Goal: Feedback & Contribution: Submit feedback/report problem

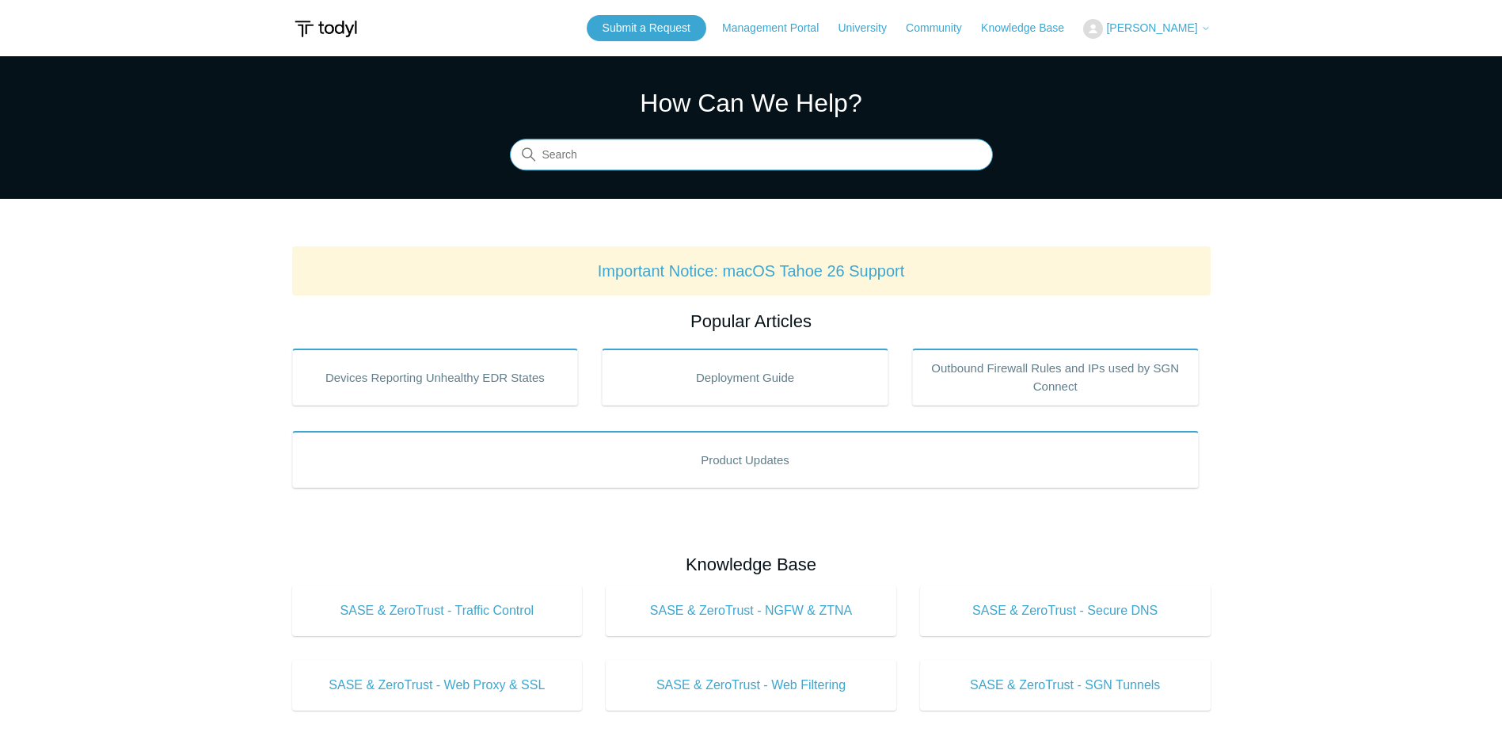
click at [695, 146] on input "Search" at bounding box center [751, 155] width 483 height 32
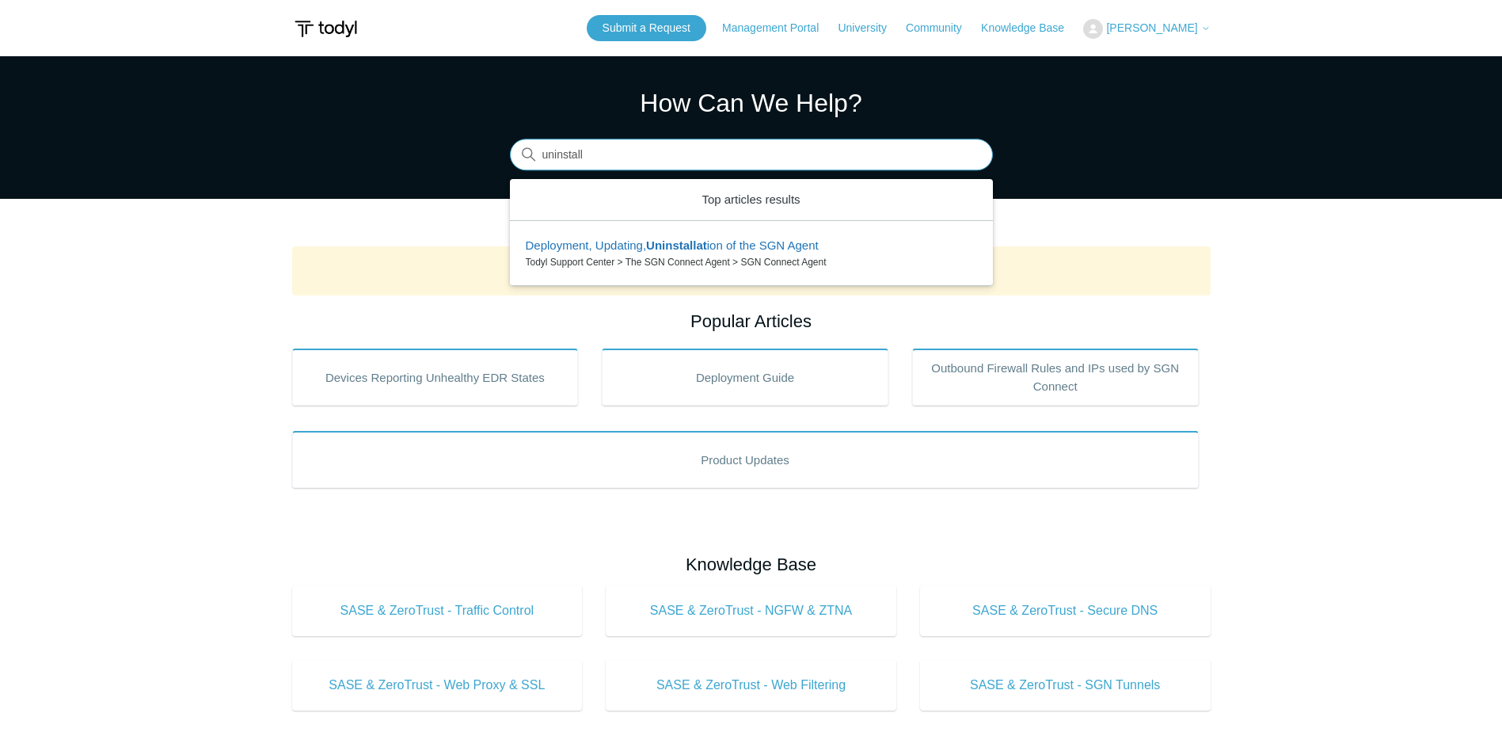
type input "uninstall"
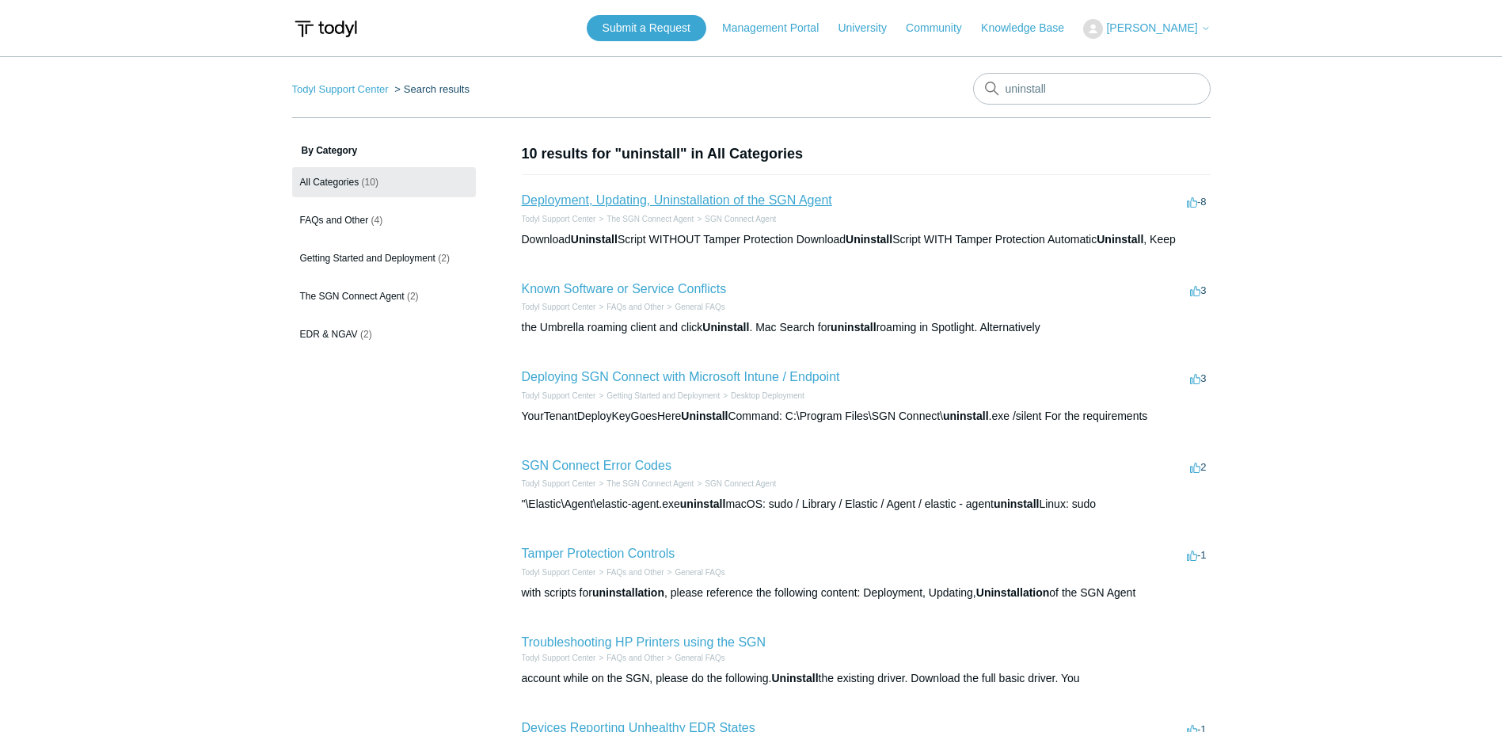
click at [656, 196] on link "Deployment, Updating, Uninstallation of the SGN Agent" at bounding box center [677, 199] width 310 height 13
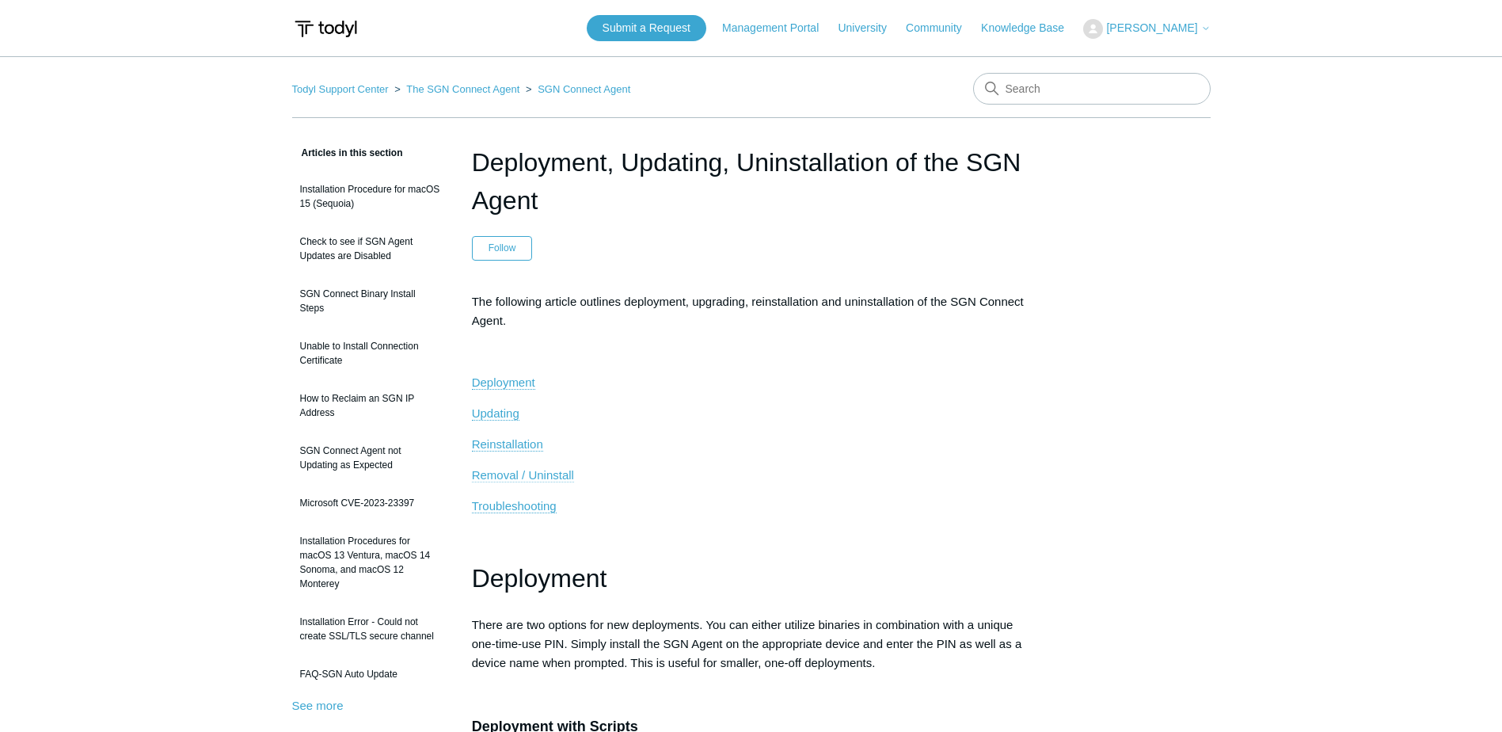
click at [554, 475] on span "Removal / Uninstall" at bounding box center [523, 474] width 102 height 13
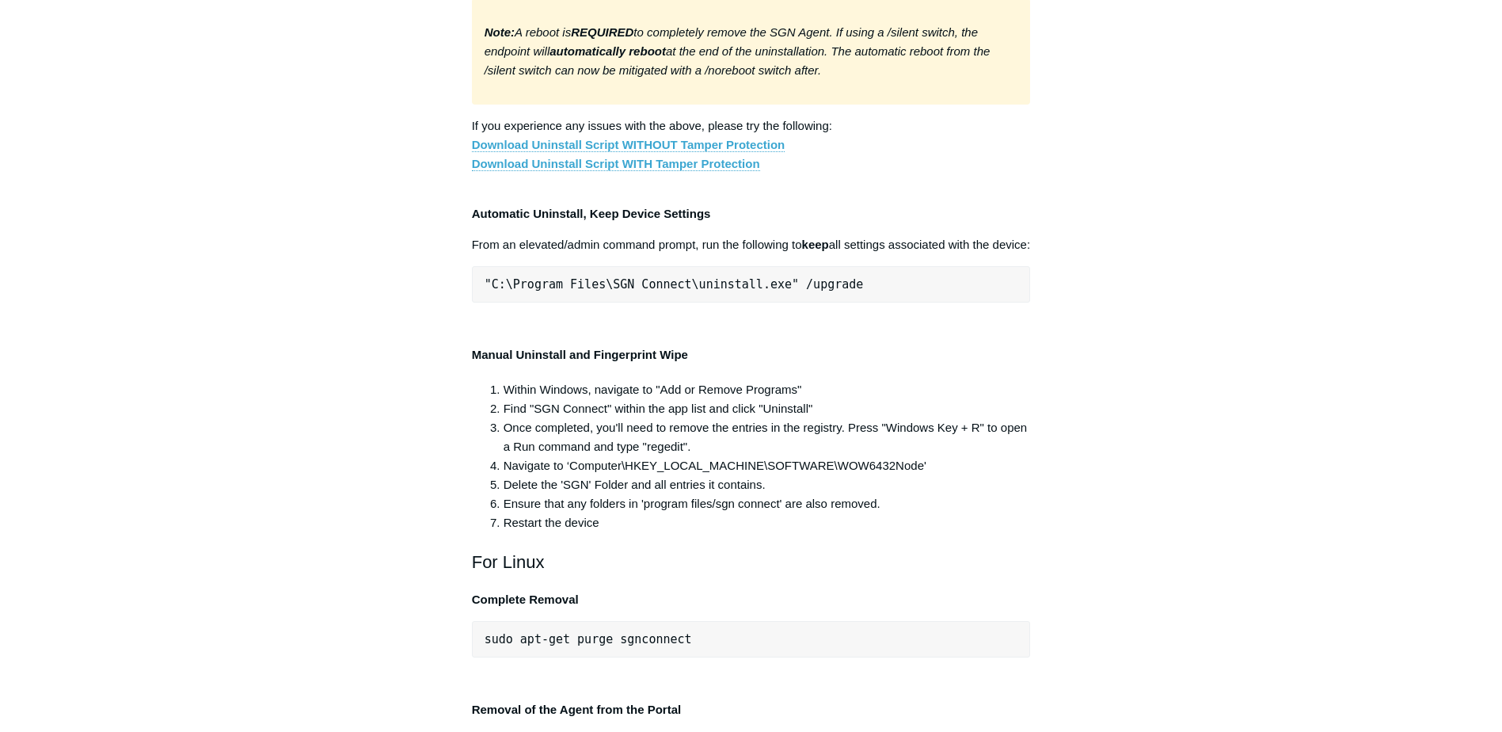
scroll to position [3081, 0]
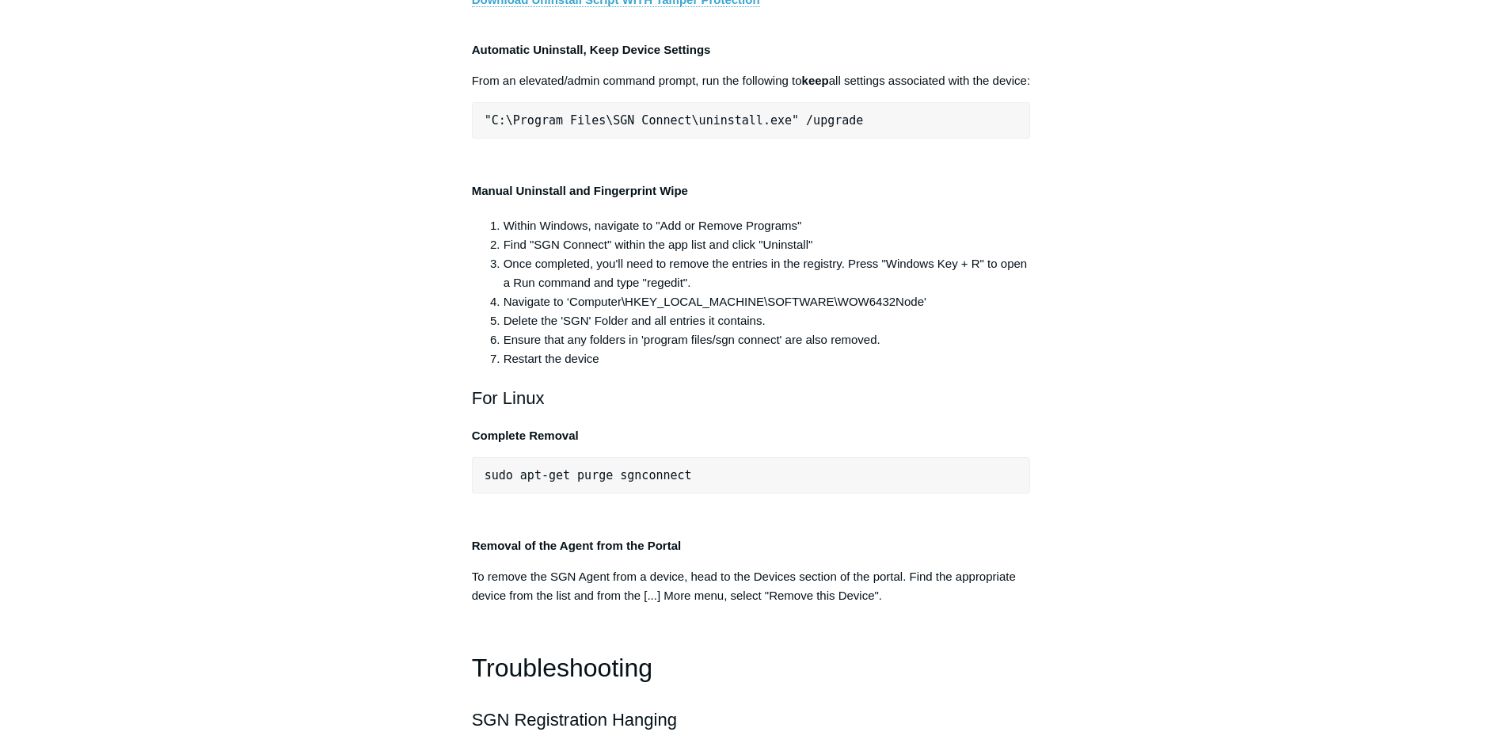
copy div ""C:\Program Files\SGN Connect\uninstall.exe" /uninstallKey yourMaintenanceKeyHe…"
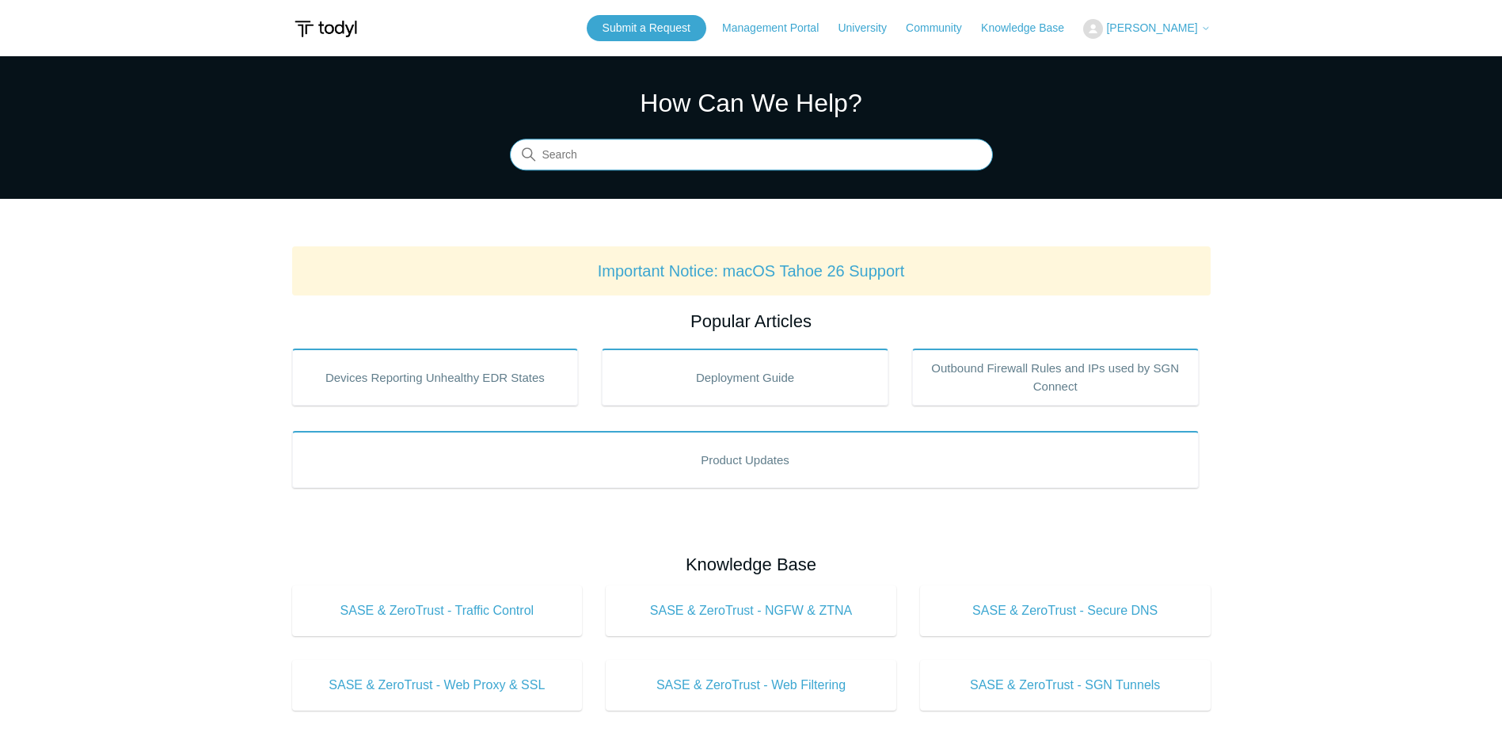
click at [927, 158] on input "Search" at bounding box center [751, 155] width 483 height 32
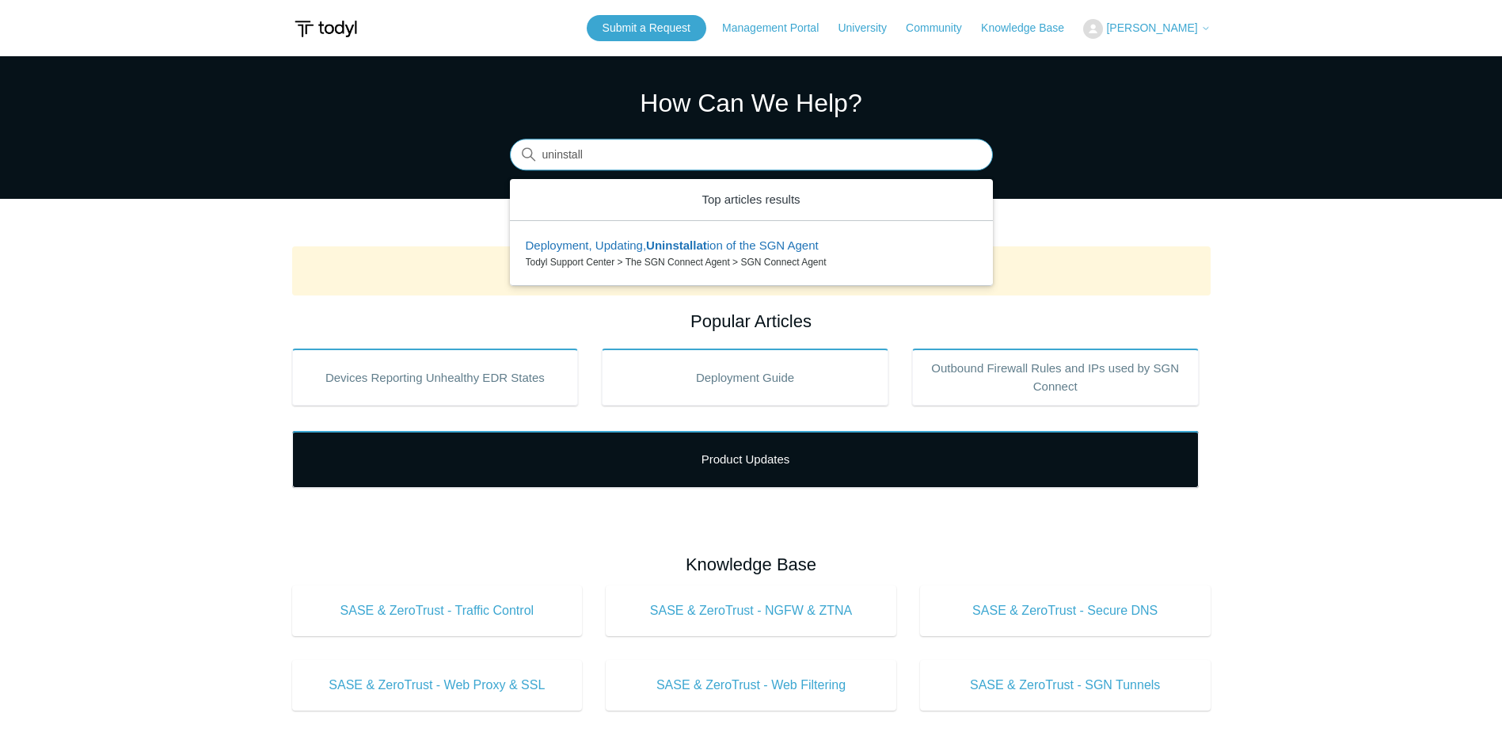
type input "uninstall"
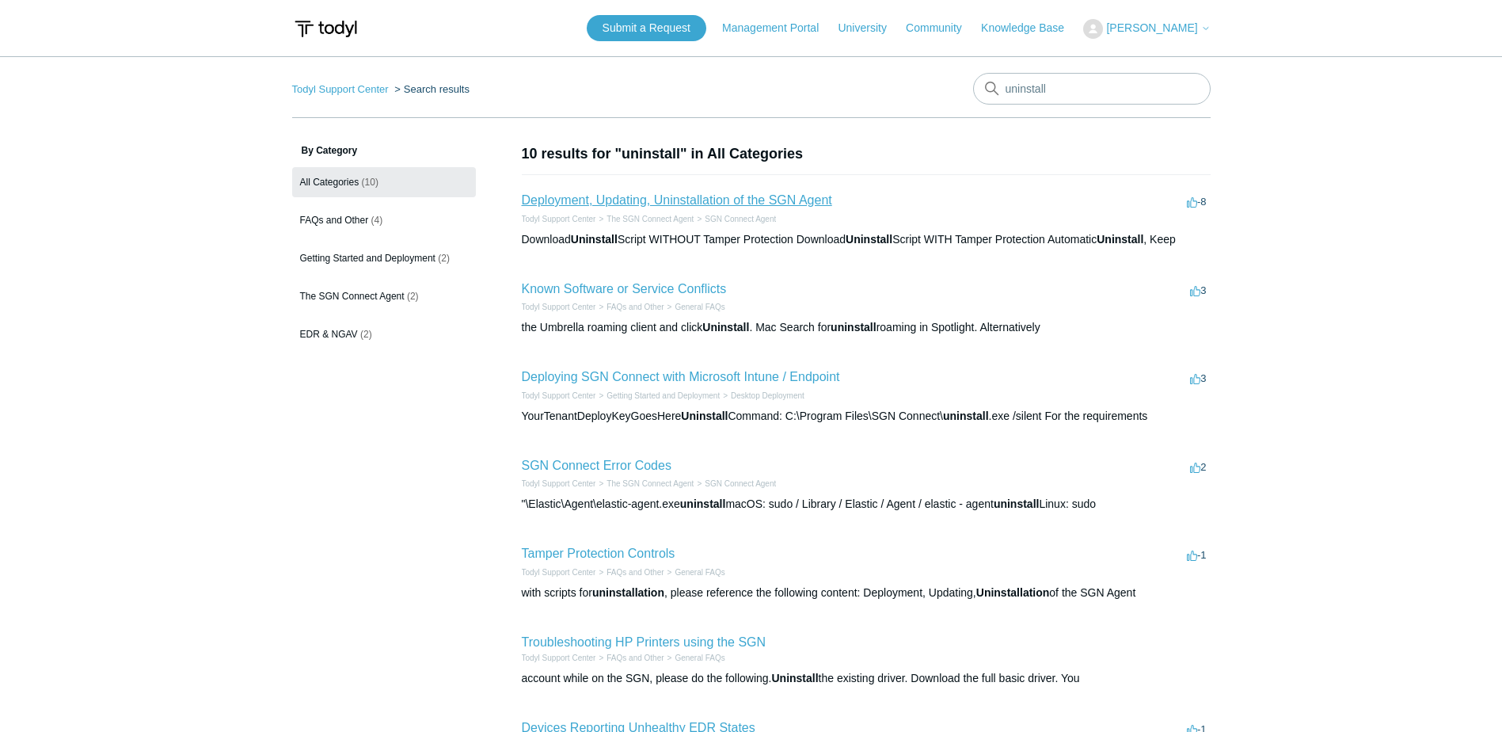
click at [626, 197] on link "Deployment, Updating, Uninstallation of the SGN Agent" at bounding box center [677, 199] width 310 height 13
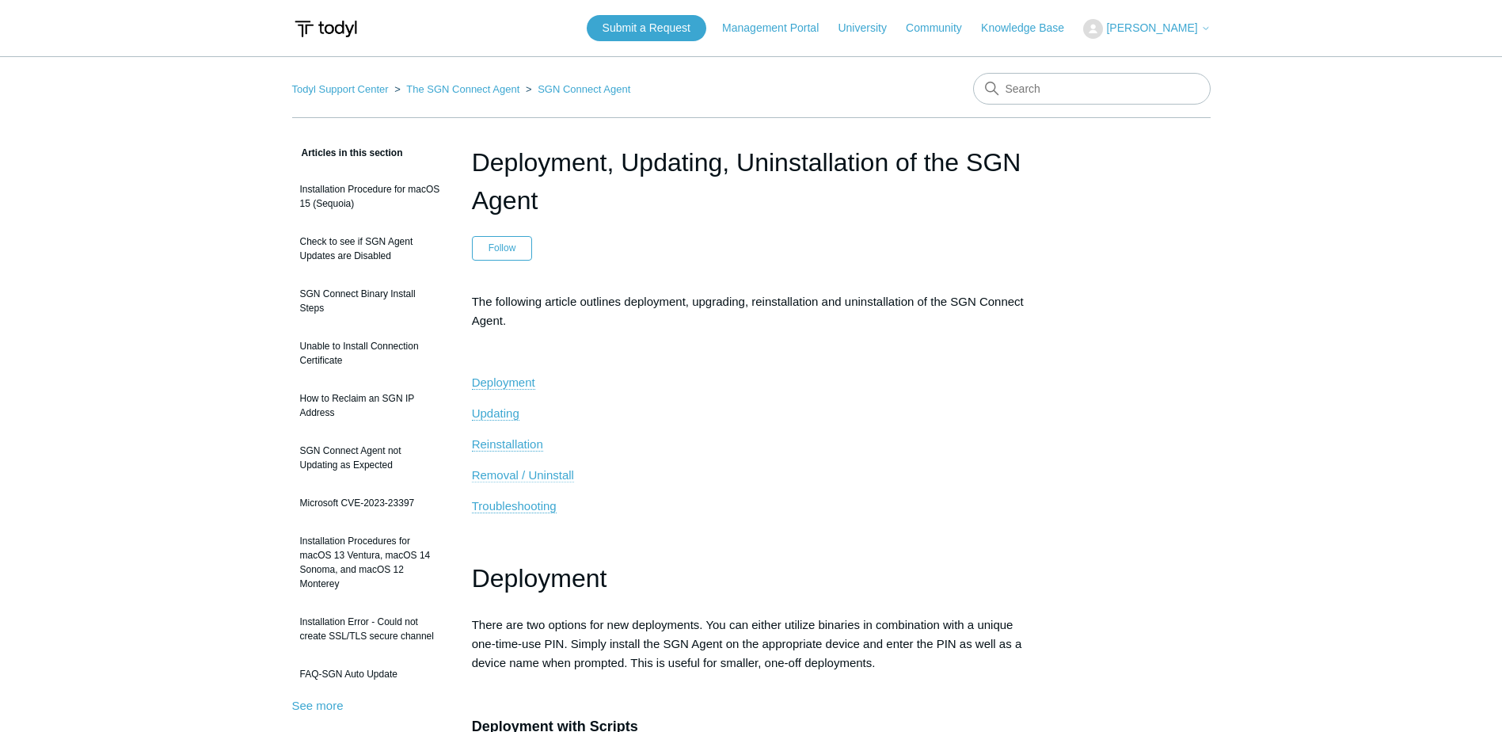
click at [530, 468] on span "Removal / Uninstall" at bounding box center [523, 474] width 102 height 13
click at [1105, 93] on input "Search" at bounding box center [1092, 89] width 238 height 32
type input "issue with maintenance key"
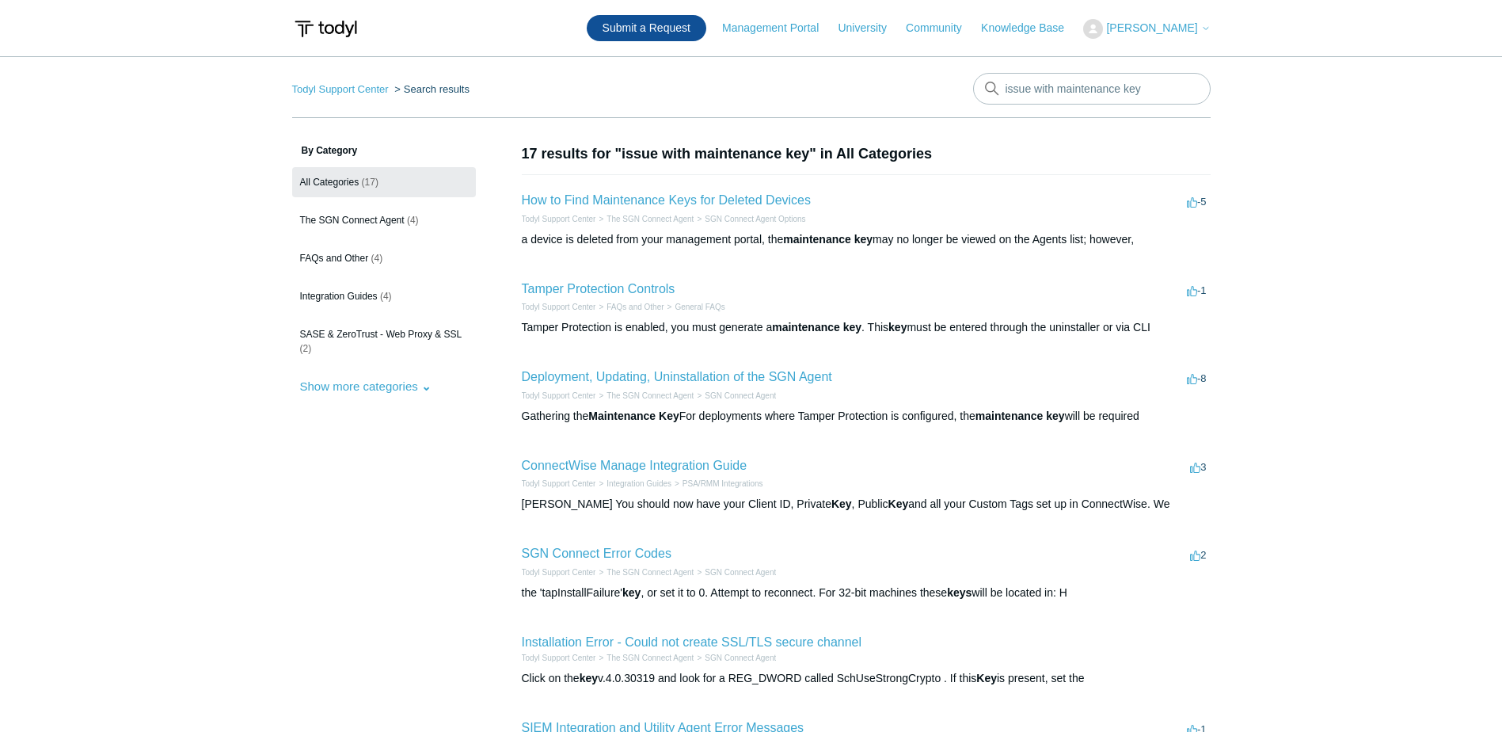
click at [677, 35] on link "Submit a Request" at bounding box center [647, 28] width 120 height 26
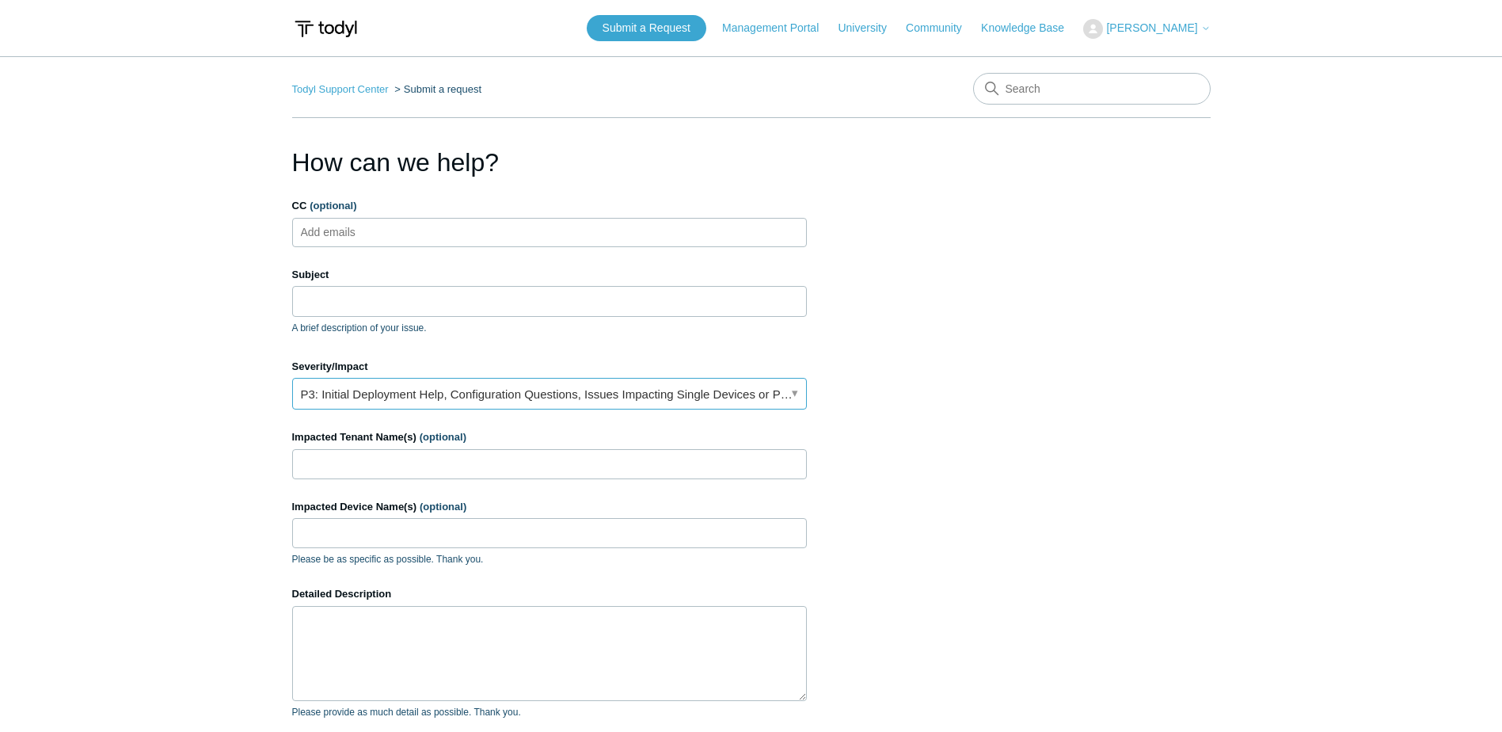
click at [624, 402] on link "P3: Initial Deployment Help, Configuration Questions, Issues Impacting Single D…" at bounding box center [549, 394] width 515 height 32
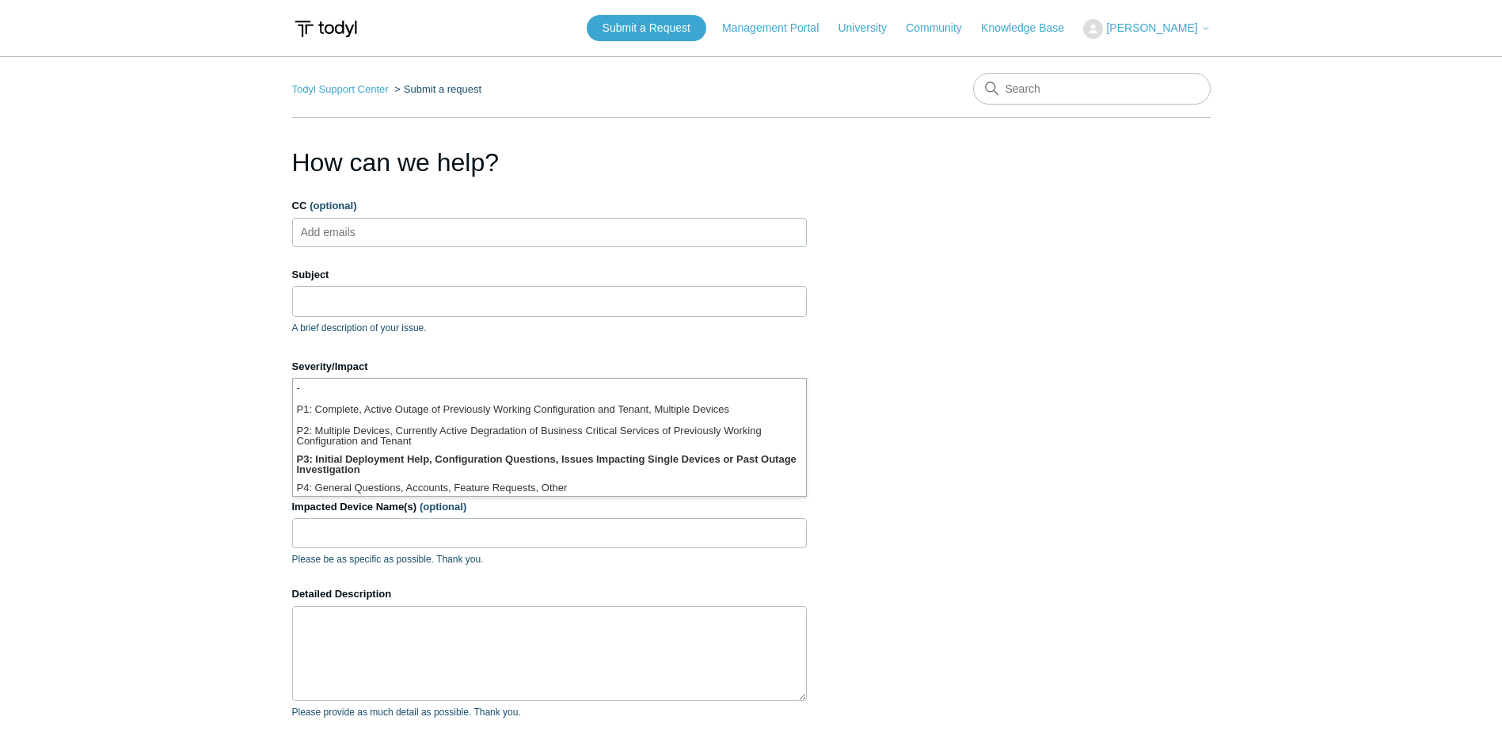
click at [987, 362] on section "How can we help? CC (optional) Add emails Subject A brief description of your i…" at bounding box center [751, 507] width 919 height 729
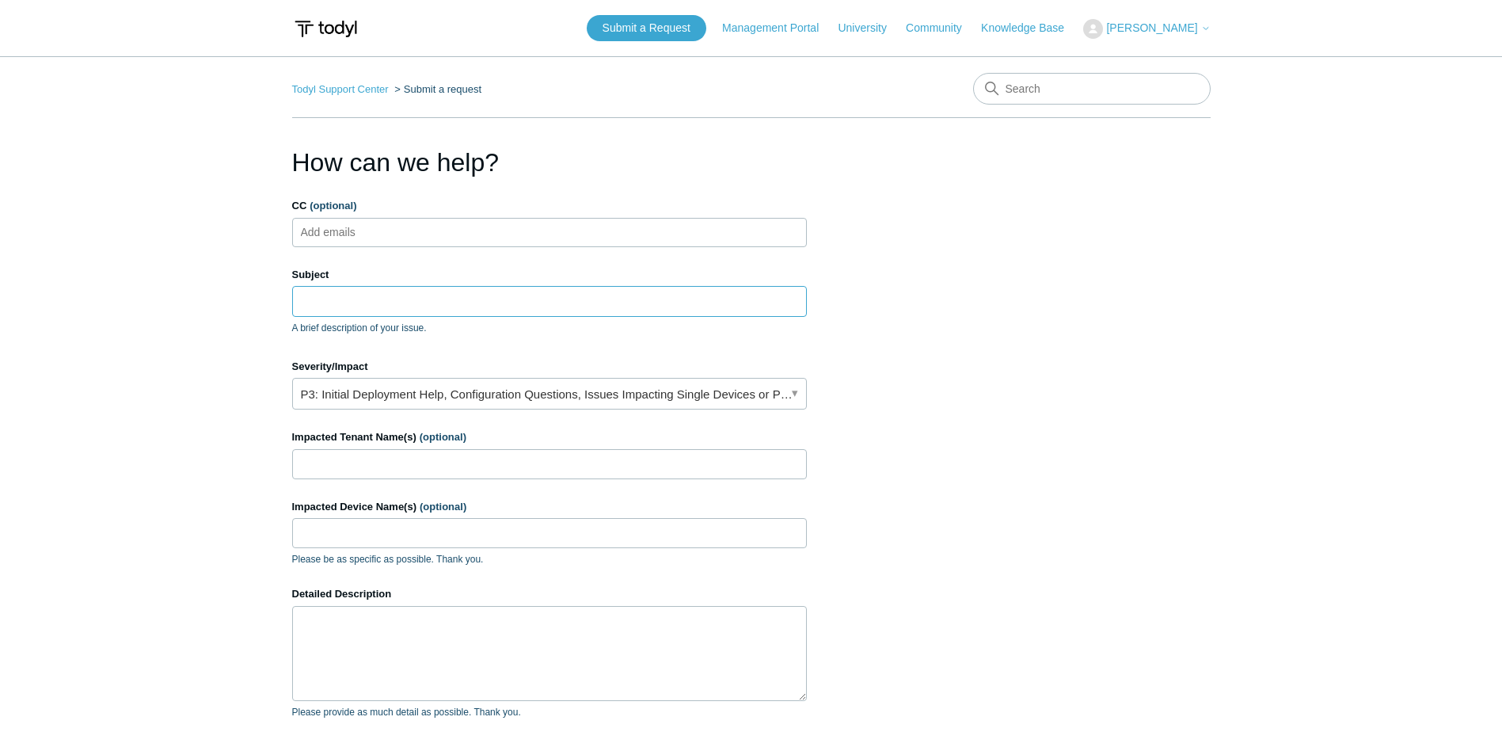
click at [671, 310] on input "Subject" at bounding box center [549, 301] width 515 height 30
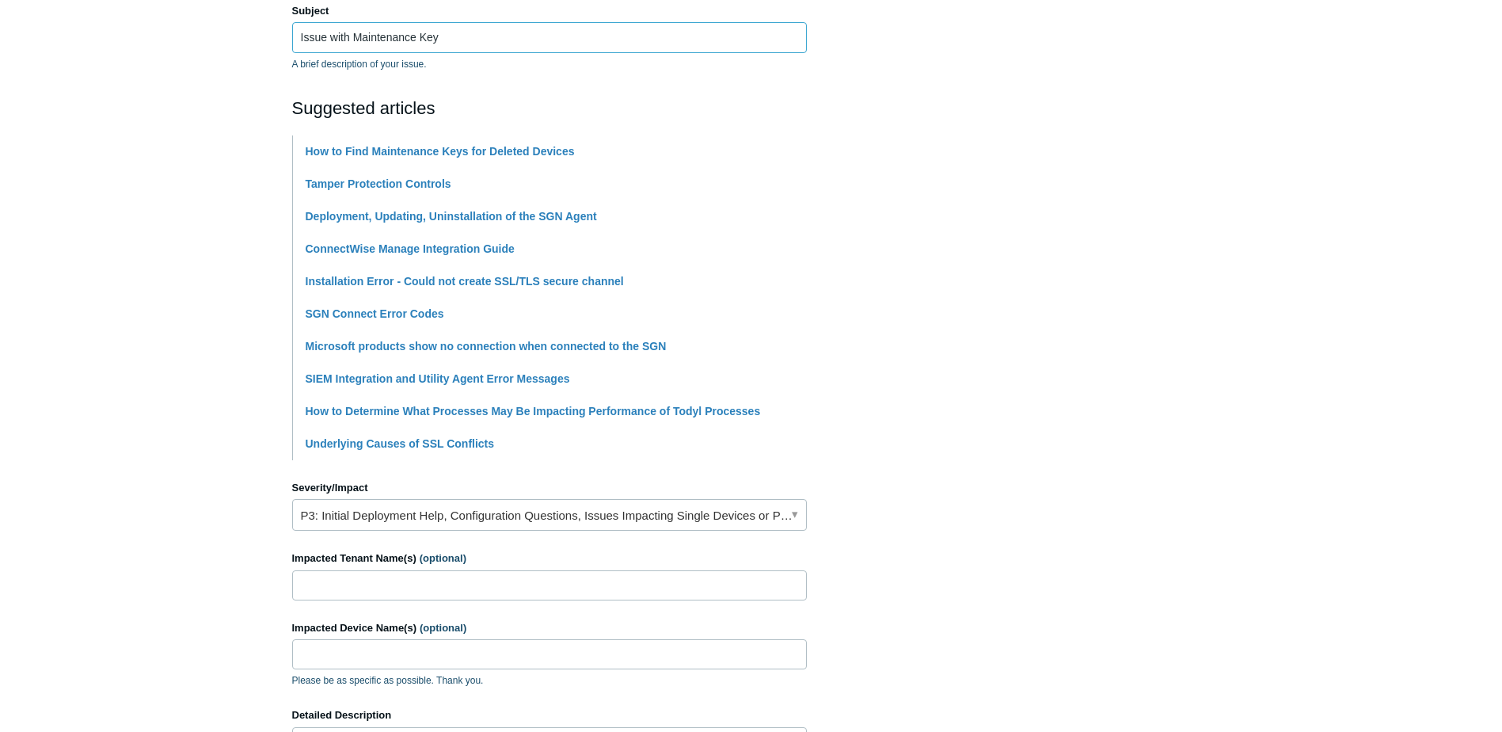
scroll to position [317, 0]
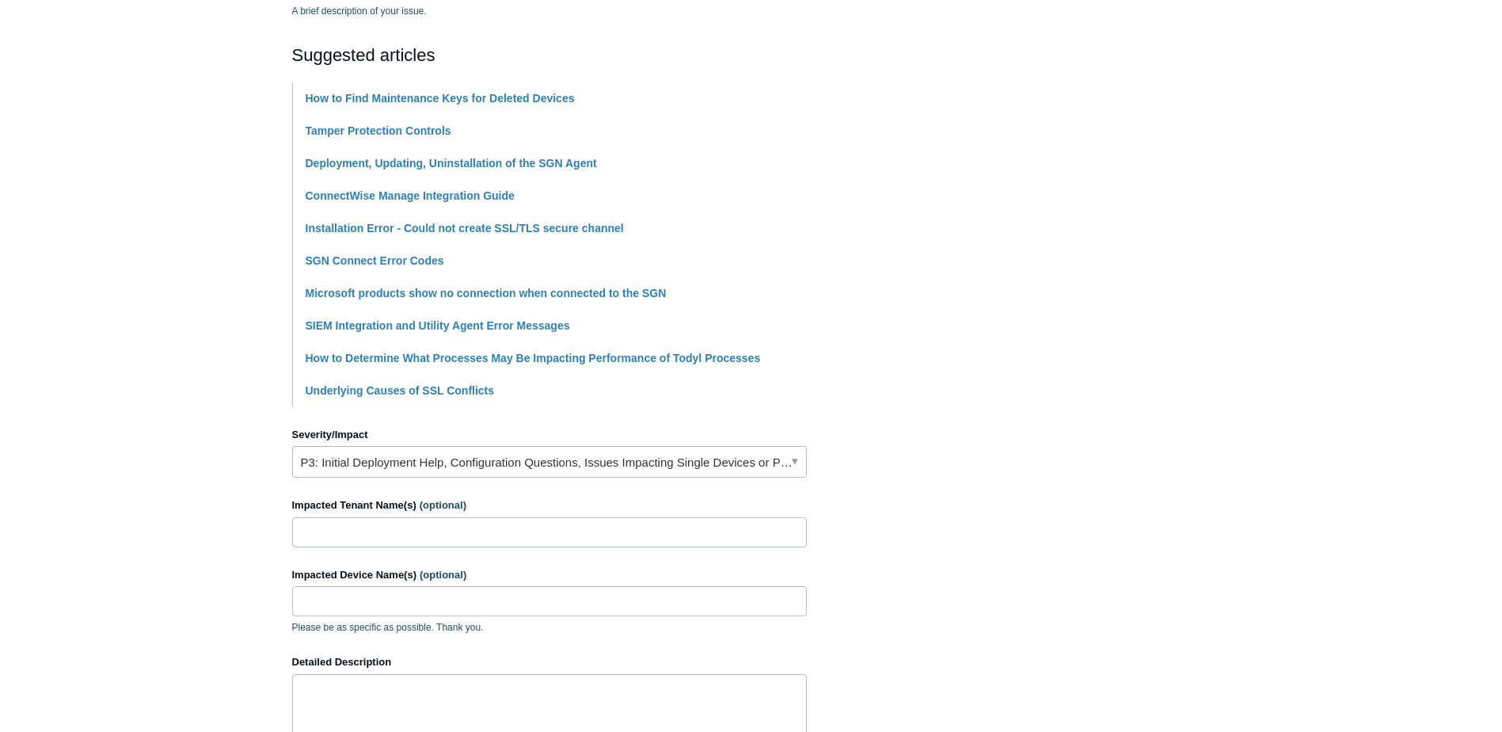
type input "Issue with Maintenance Key"
click at [376, 524] on input "Impacted Tenant Name(s) (optional)" at bounding box center [549, 532] width 515 height 30
paste input "Toms Truck Sales"
type input "Toms Truck Sales"
click at [417, 597] on input "Impacted Device Name(s) (optional)" at bounding box center [549, 601] width 515 height 30
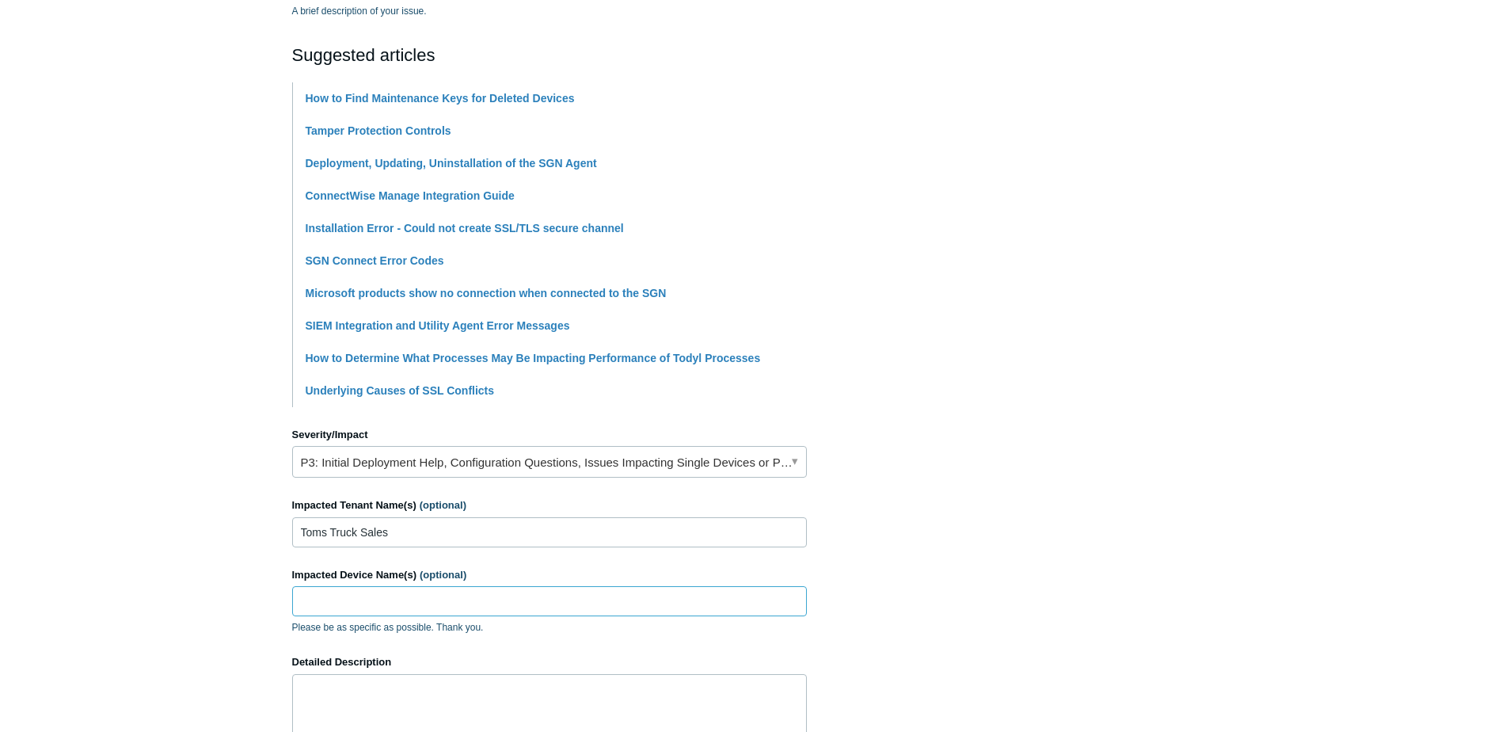
paste input "TOMS-SERVER"
paste input "DAVID-DELL"
paste input "KAREN"
paste input "PamDesktop"
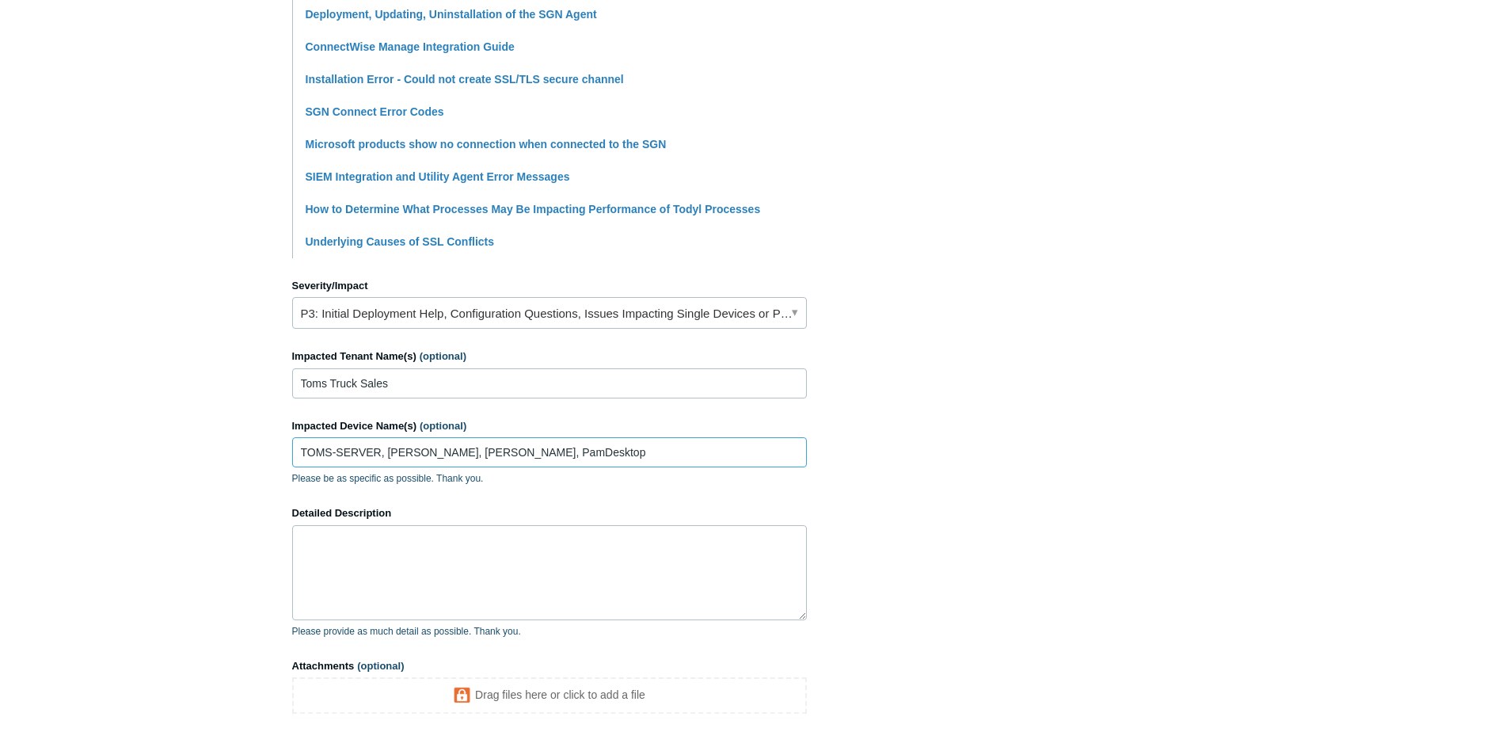
scroll to position [475, 0]
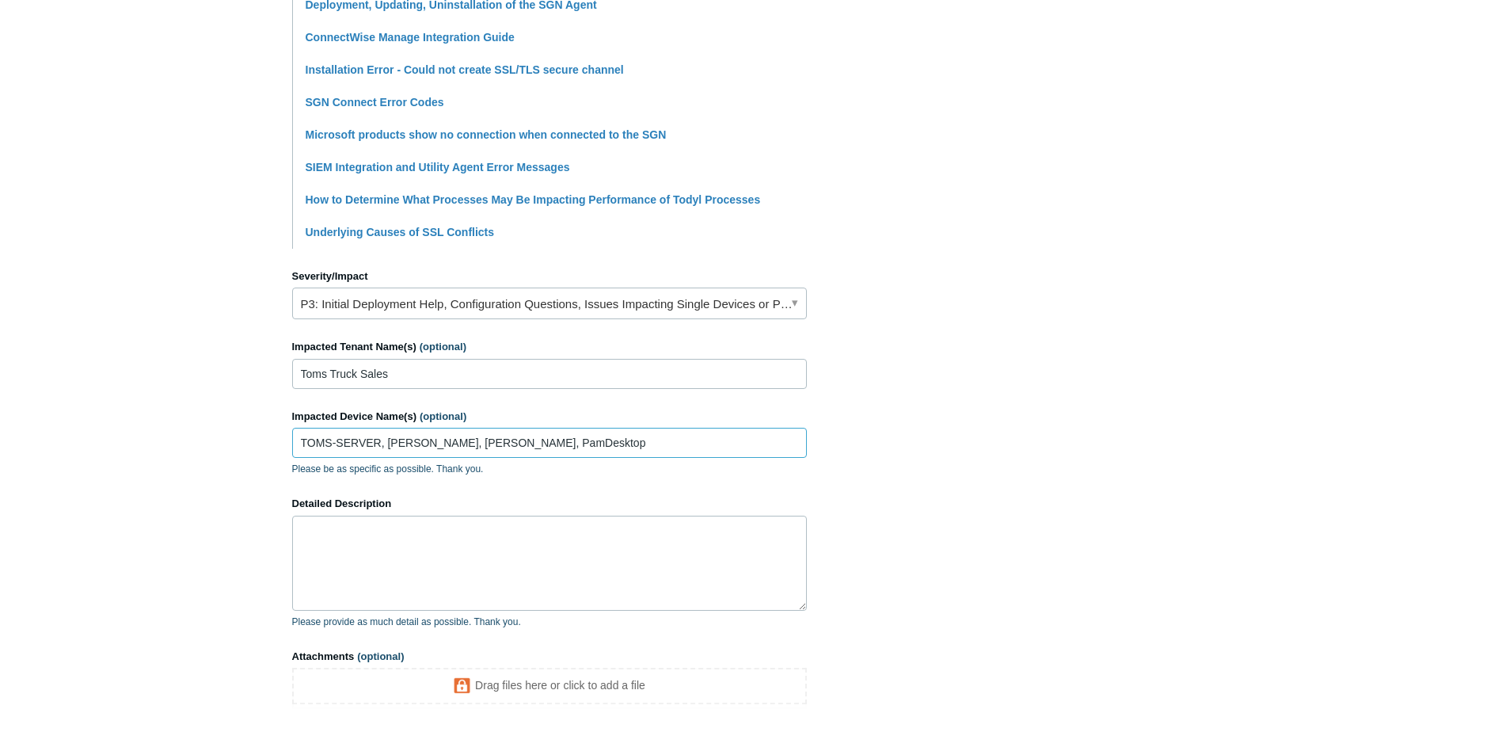
type input "TOMS-SERVER, [PERSON_NAME], [PERSON_NAME], PamDesktop"
click at [404, 503] on label "Detailed Description" at bounding box center [549, 504] width 515 height 16
click at [404, 516] on textarea "Detailed Description" at bounding box center [549, 563] width 515 height 95
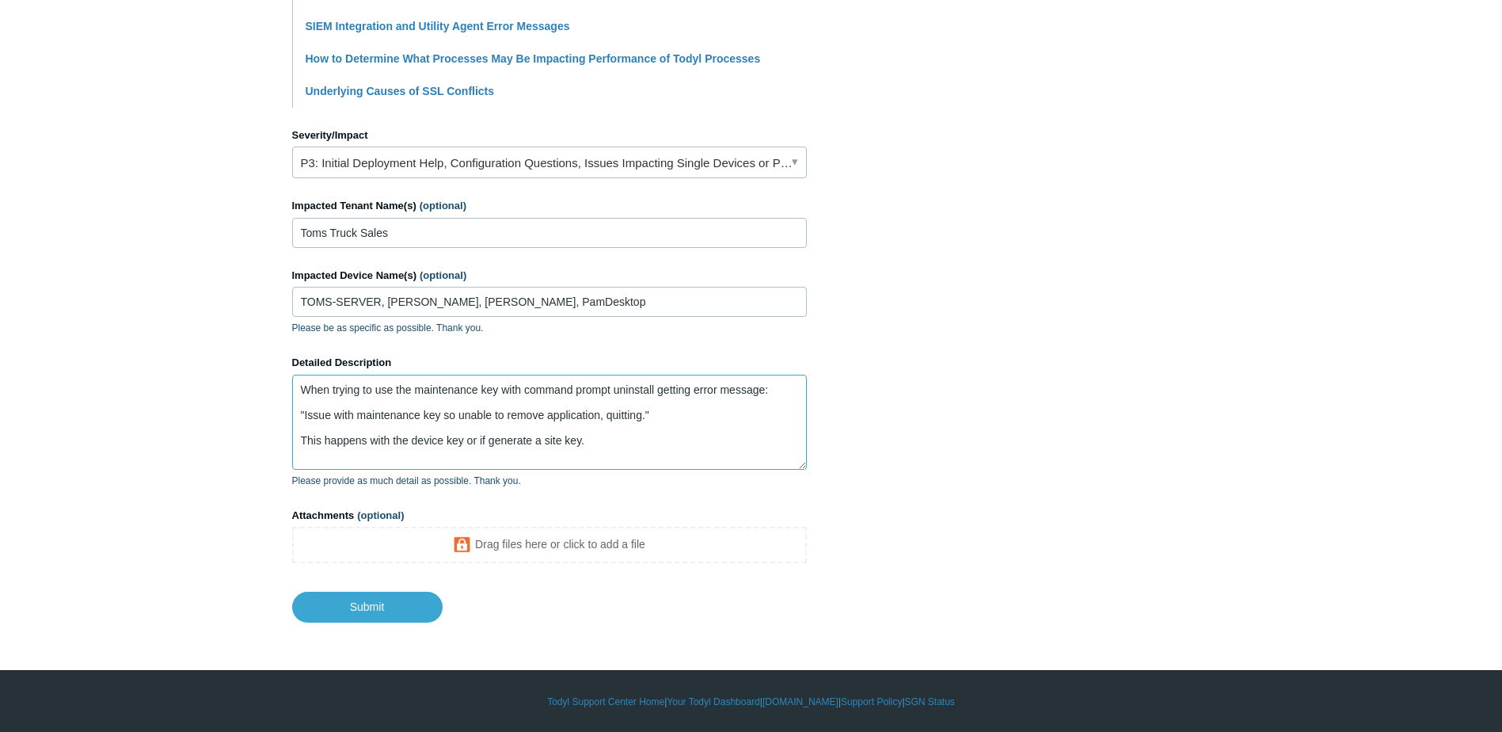
scroll to position [617, 0]
type textarea "When trying to use the maintenance key with command prompt uninstall getting er…"
click at [378, 619] on input "Submit" at bounding box center [367, 607] width 150 height 32
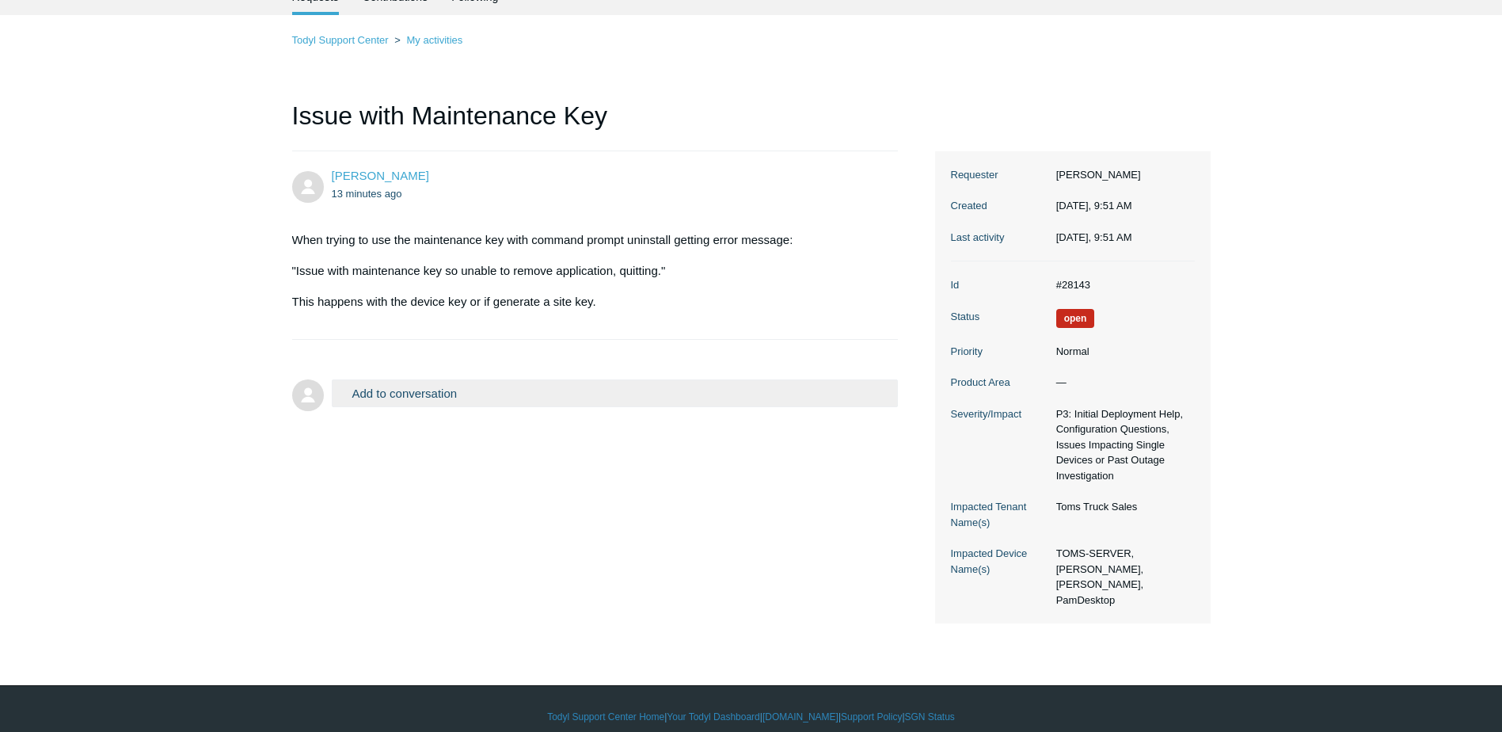
scroll to position [93, 0]
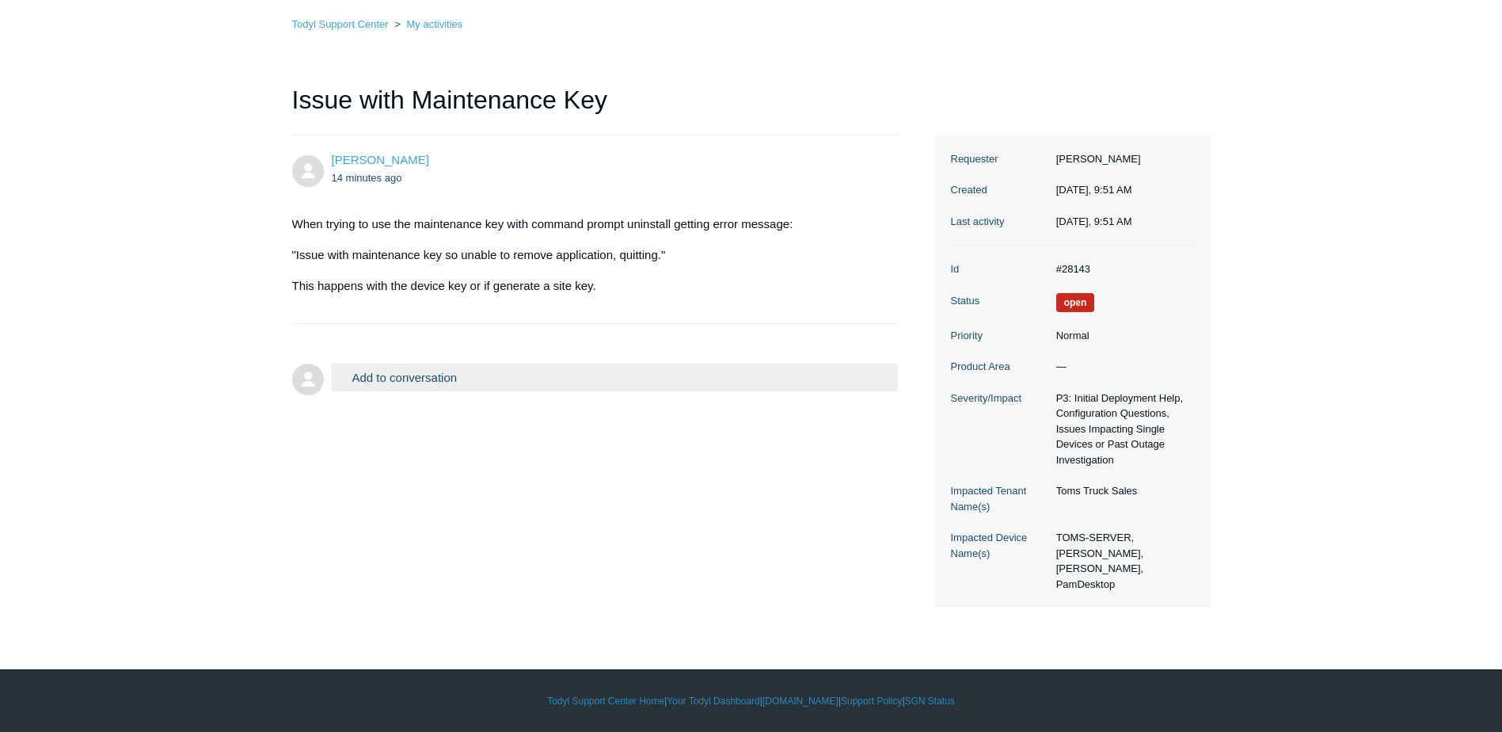
scroll to position [93, 0]
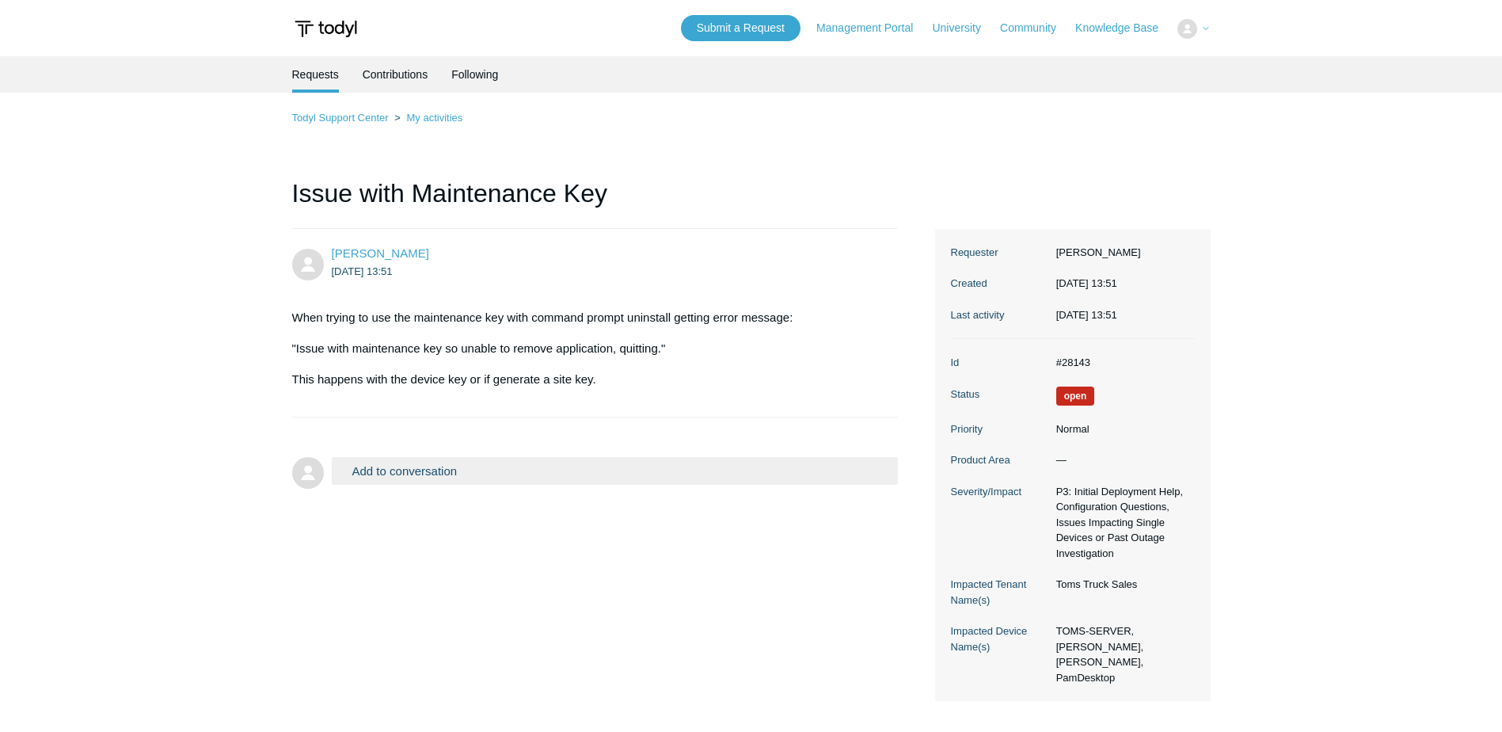
scroll to position [93, 0]
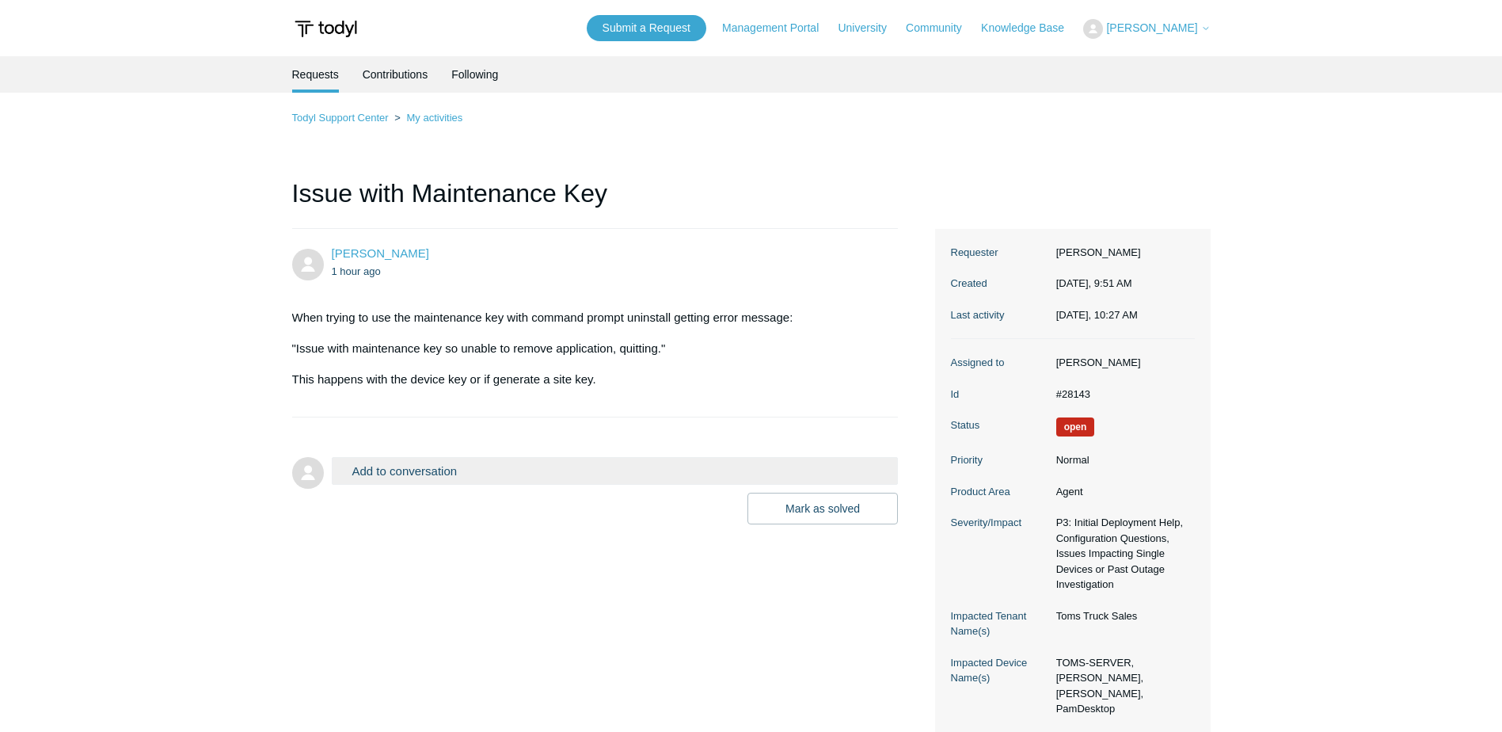
scroll to position [93, 0]
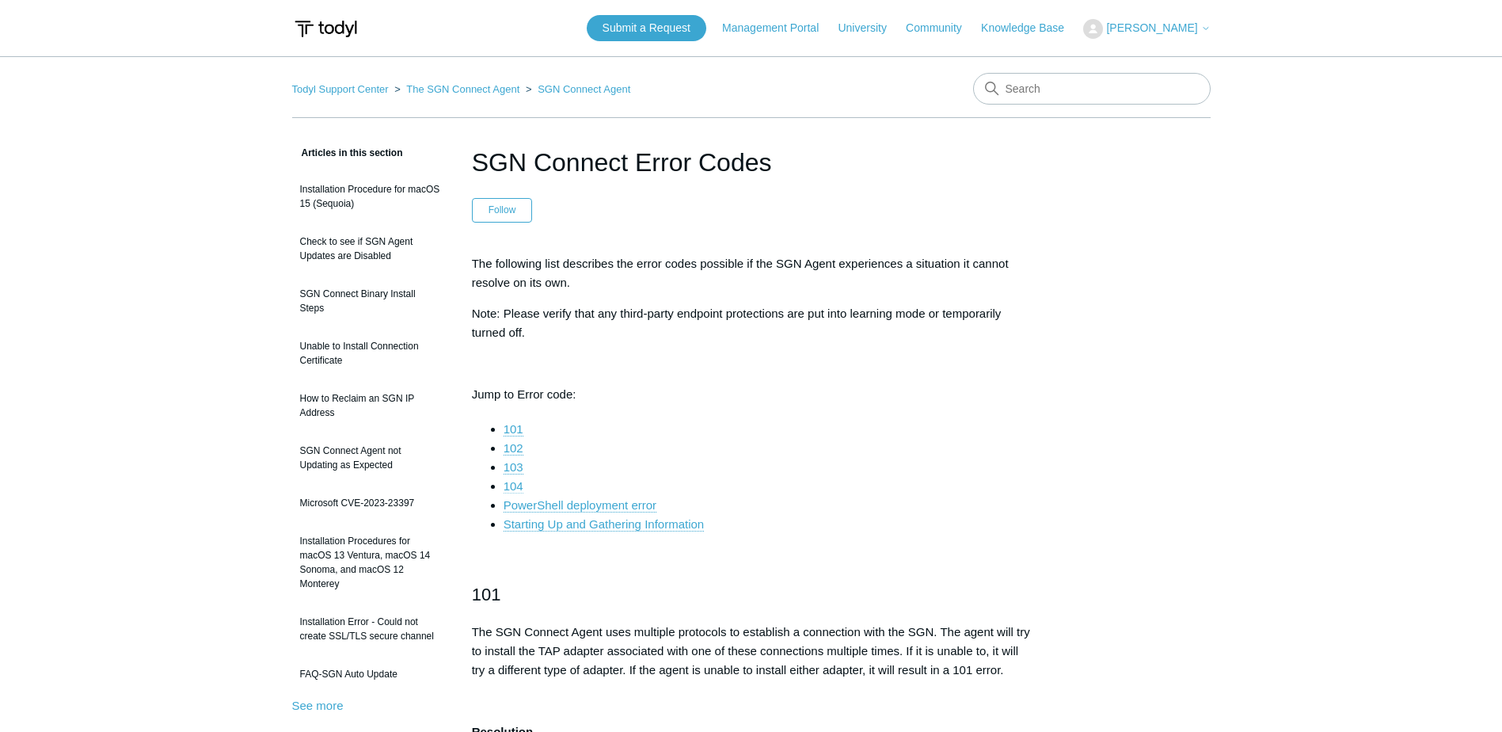
click at [516, 487] on link "104" at bounding box center [514, 486] width 20 height 14
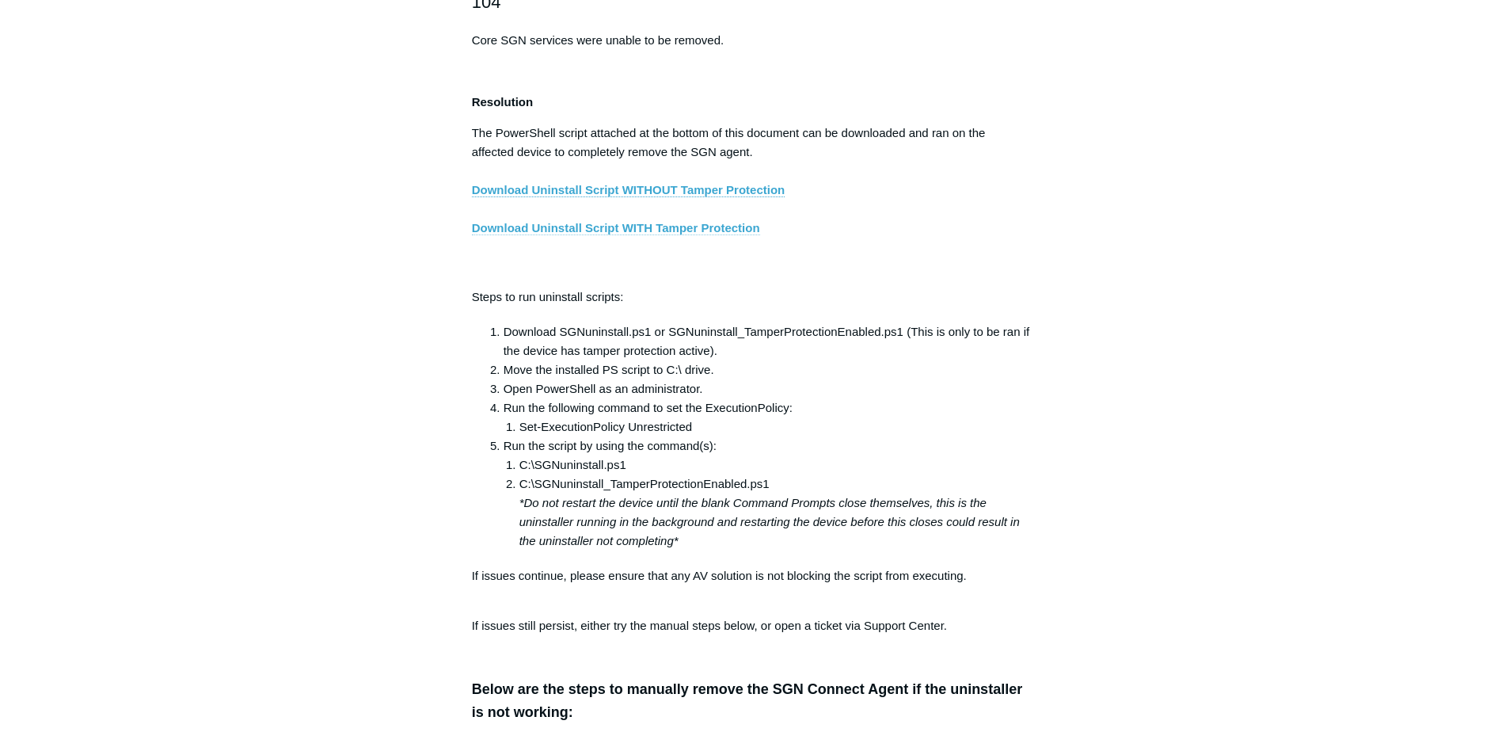
click at [635, 235] on link "Download Uninstall Script WITH Tamper Protection" at bounding box center [616, 228] width 288 height 14
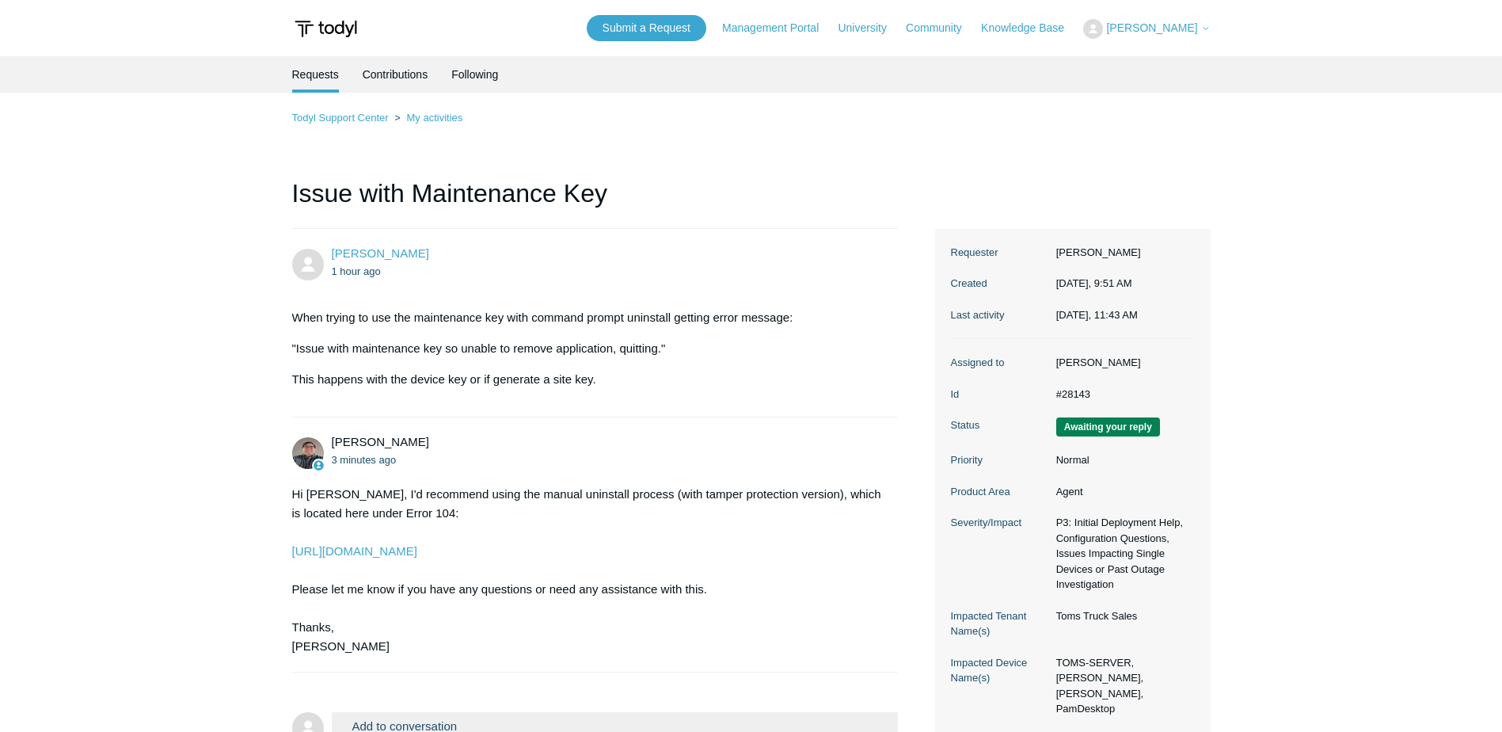
scroll to position [93, 0]
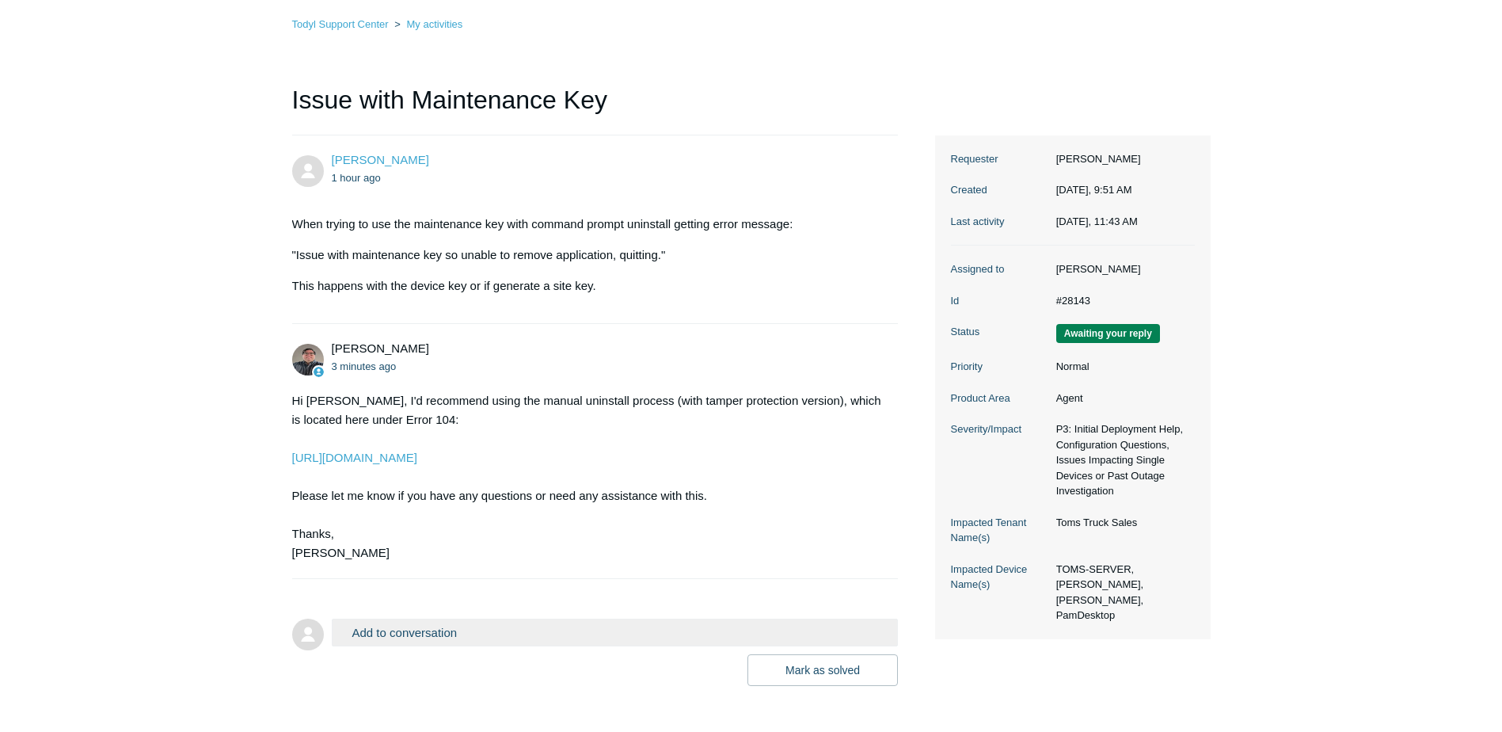
click at [507, 632] on button "Add to conversation" at bounding box center [615, 633] width 567 height 28
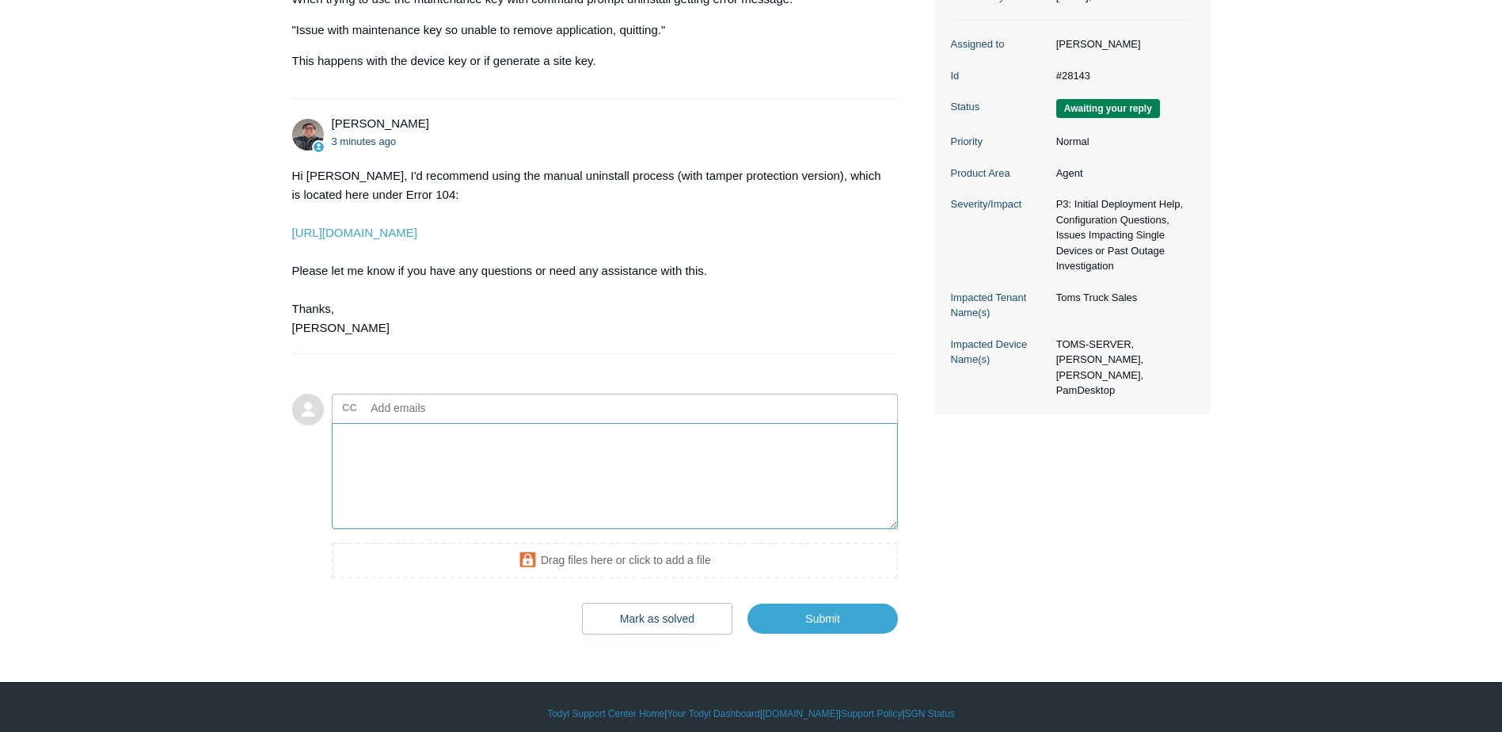
scroll to position [331, 0]
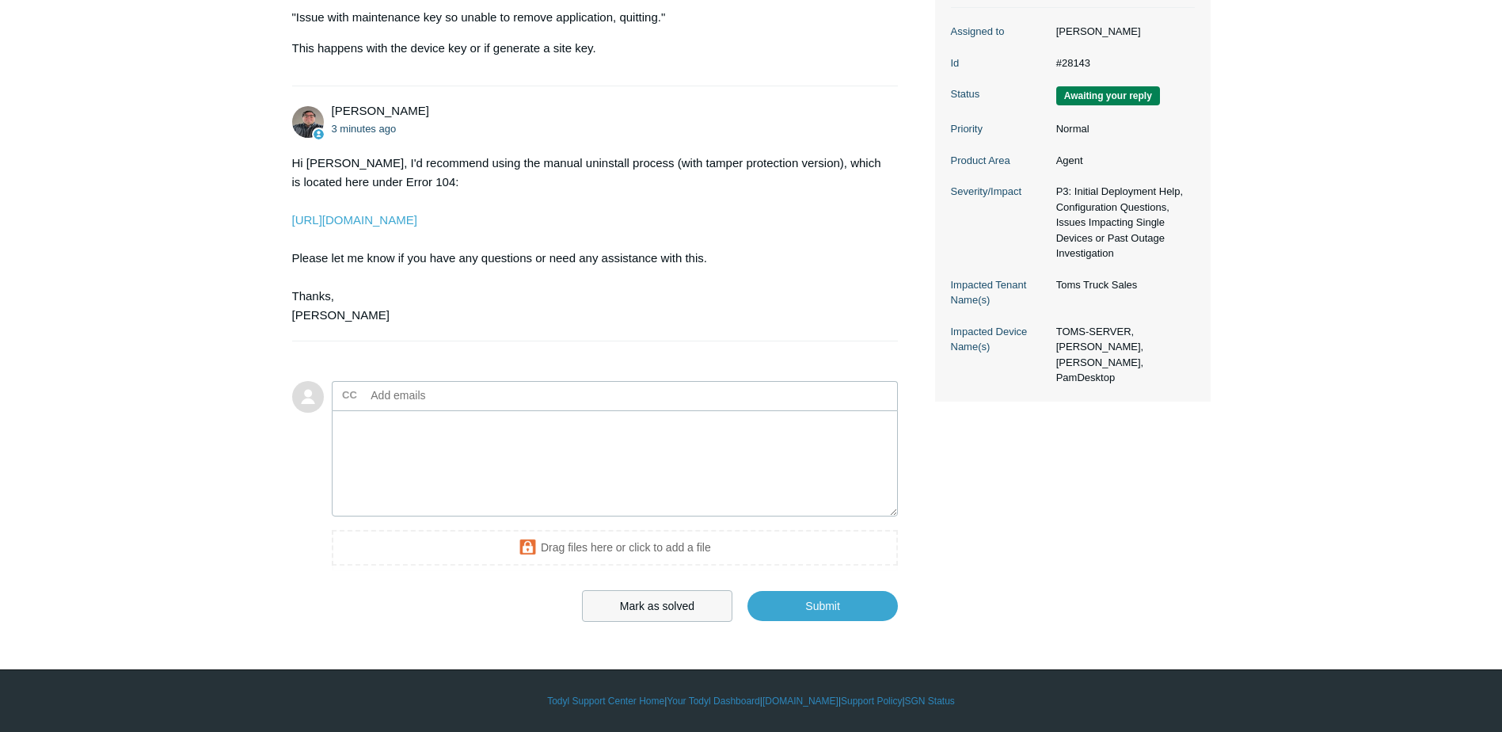
click at [651, 606] on button "Mark as solved" at bounding box center [657, 606] width 150 height 32
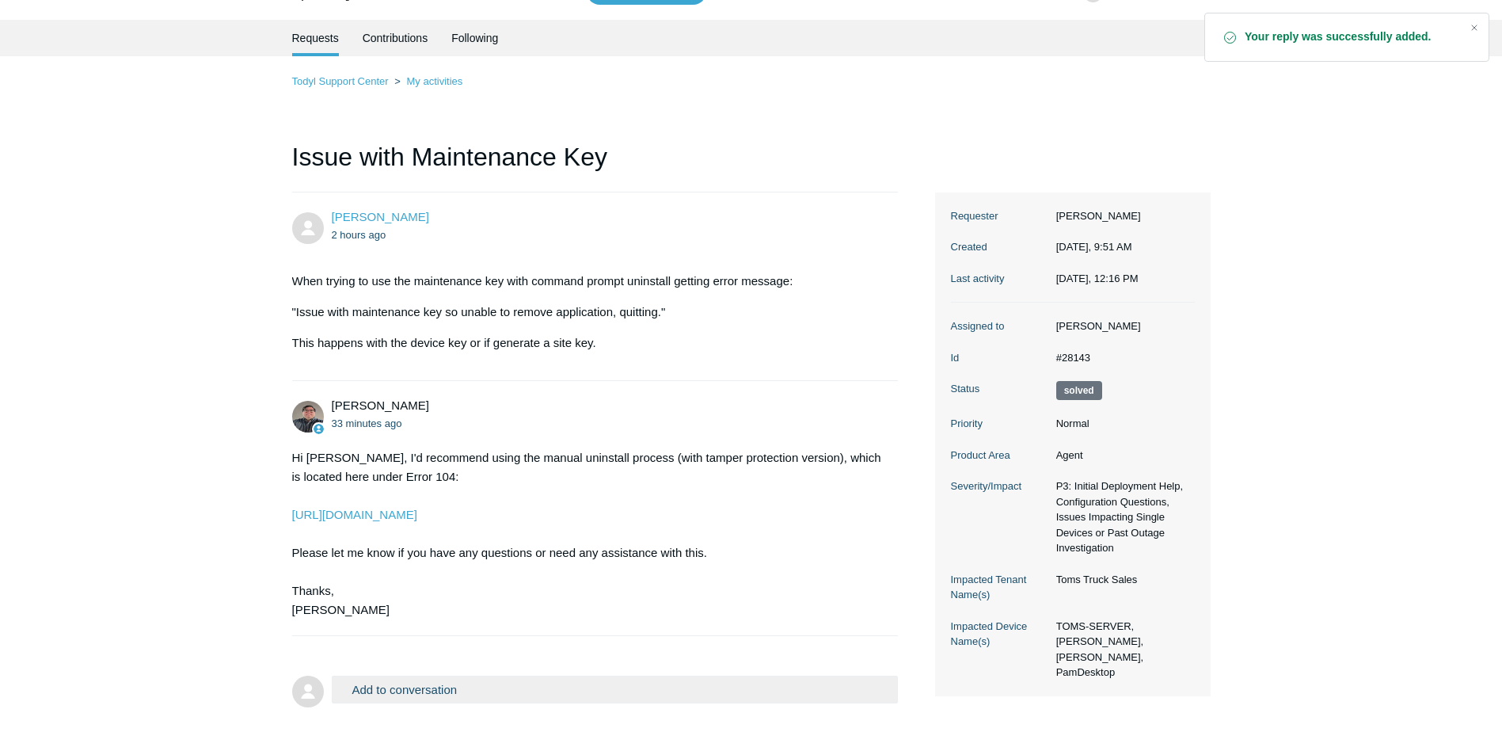
scroll to position [126, 0]
